Goal: Information Seeking & Learning: Learn about a topic

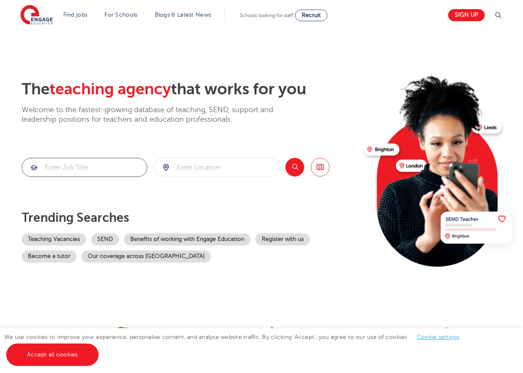
click at [90, 166] on input "search" at bounding box center [84, 167] width 125 height 18
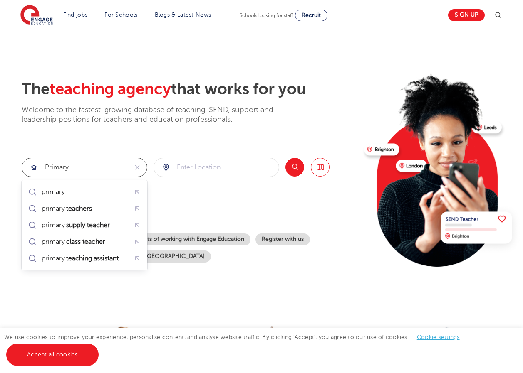
type input "primary"
click at [226, 169] on input "search" at bounding box center [216, 167] width 125 height 18
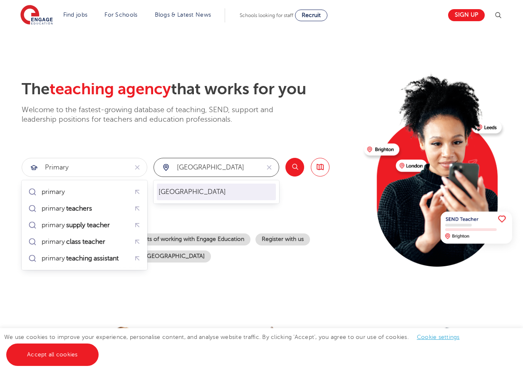
click at [217, 188] on li "[GEOGRAPHIC_DATA]" at bounding box center [216, 192] width 119 height 17
type input "[GEOGRAPHIC_DATA]"
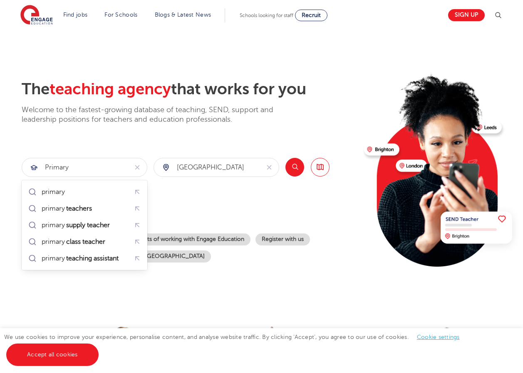
click at [293, 166] on button "Search" at bounding box center [294, 167] width 19 height 19
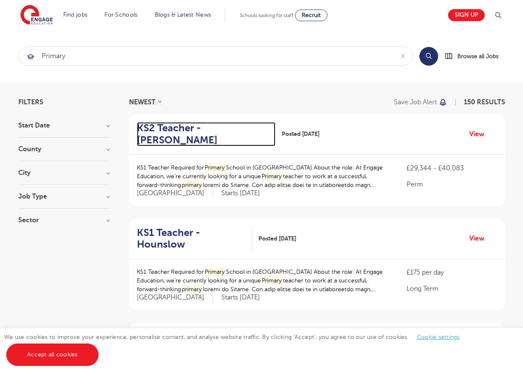
click at [210, 131] on h2 "KS2 Teacher - Sutton" at bounding box center [203, 134] width 132 height 24
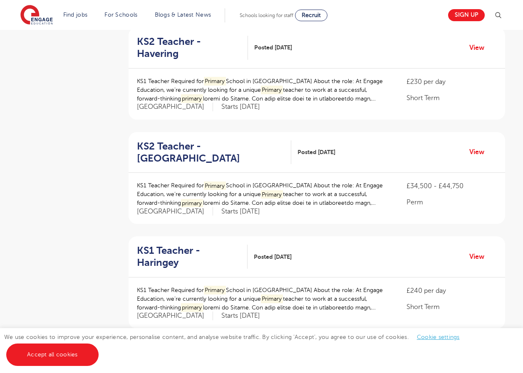
scroll to position [957, 0]
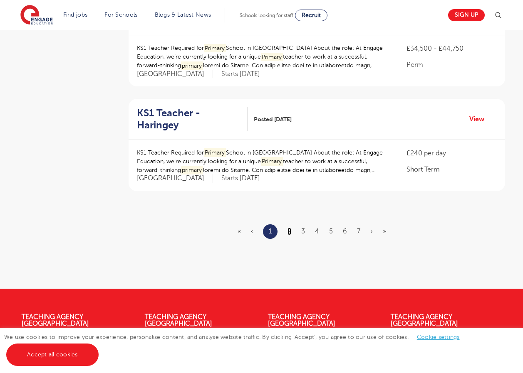
click at [289, 228] on link "2" at bounding box center [289, 231] width 4 height 7
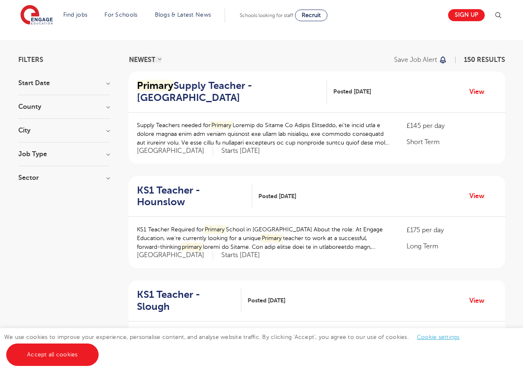
scroll to position [42, 0]
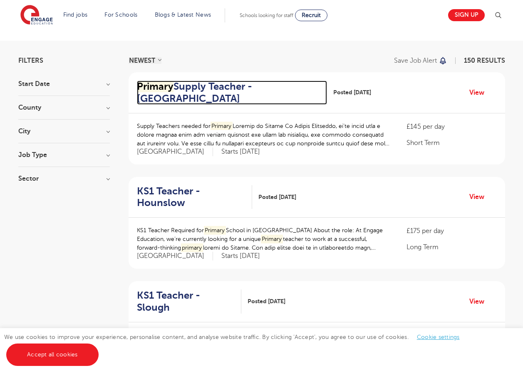
click at [174, 87] on h2 "Primary Supply Teacher - Merton" at bounding box center [228, 93] width 183 height 24
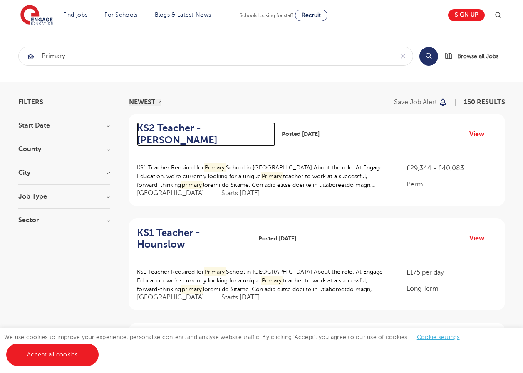
click at [205, 125] on h2 "KS2 Teacher - Sutton" at bounding box center [203, 134] width 132 height 24
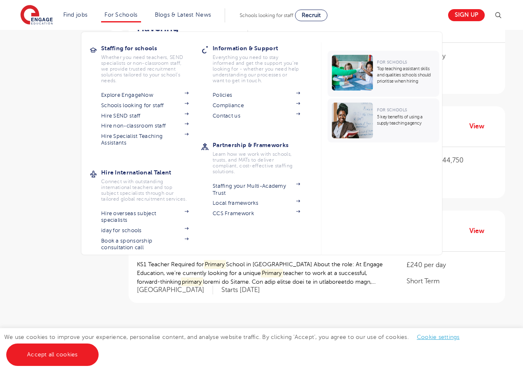
scroll to position [901, 0]
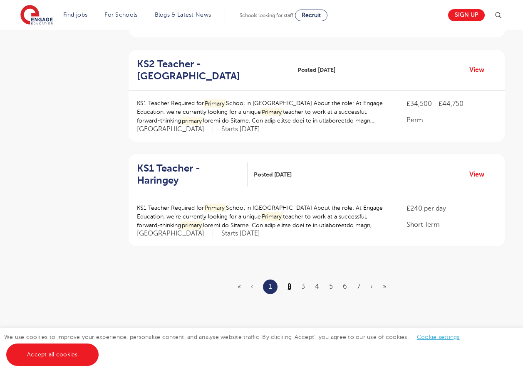
click at [291, 283] on link "2" at bounding box center [289, 286] width 4 height 7
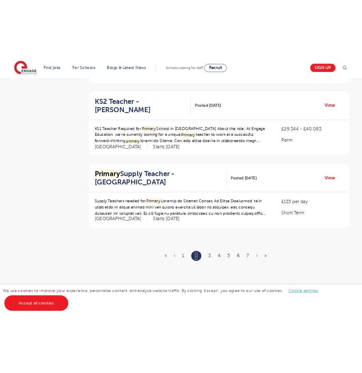
scroll to position [0, 0]
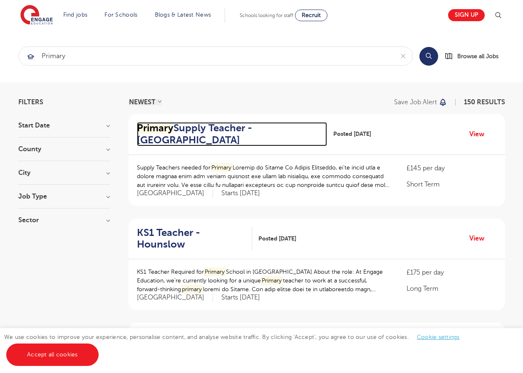
click at [221, 125] on h2 "Primary Supply Teacher - Merton" at bounding box center [228, 134] width 183 height 24
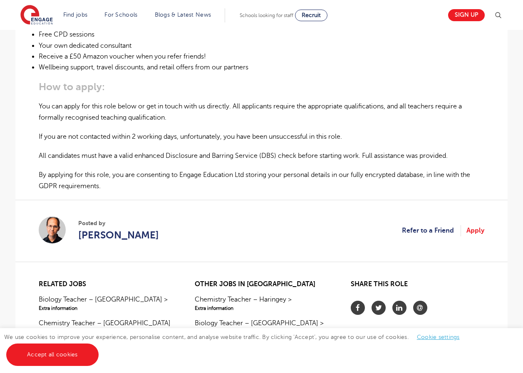
scroll to position [499, 0]
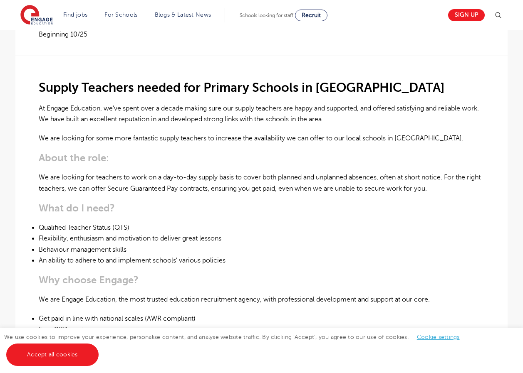
scroll to position [208, 0]
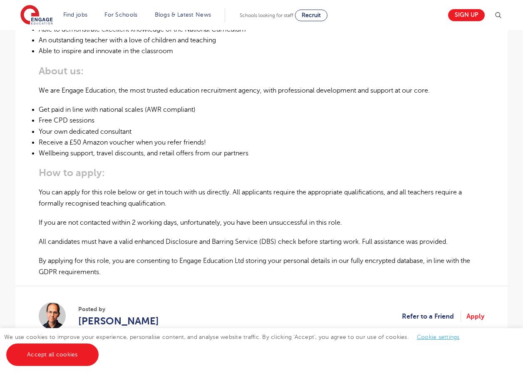
scroll to position [416, 0]
click at [91, 222] on div "KS1 Teacher Required for Primary School in London About the role: At Engage Edu…" at bounding box center [261, 50] width 445 height 453
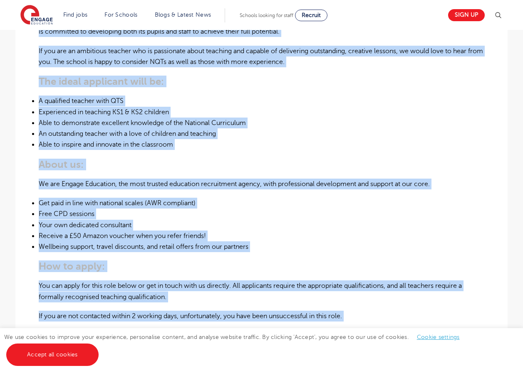
scroll to position [38, 0]
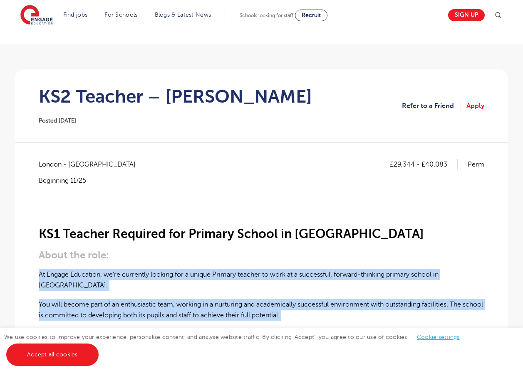
drag, startPoint x: 106, startPoint y: 261, endPoint x: 35, endPoint y: 274, distance: 72.2
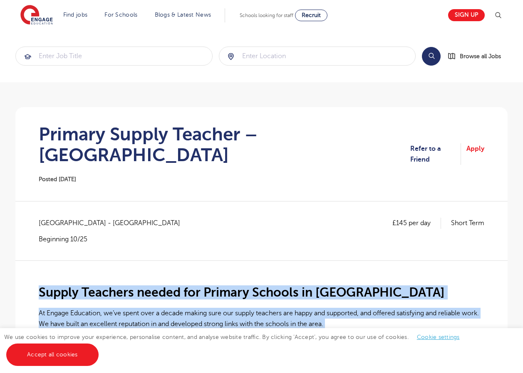
drag, startPoint x: 171, startPoint y: 259, endPoint x: 41, endPoint y: 247, distance: 130.4
